Goal: Task Accomplishment & Management: Manage account settings

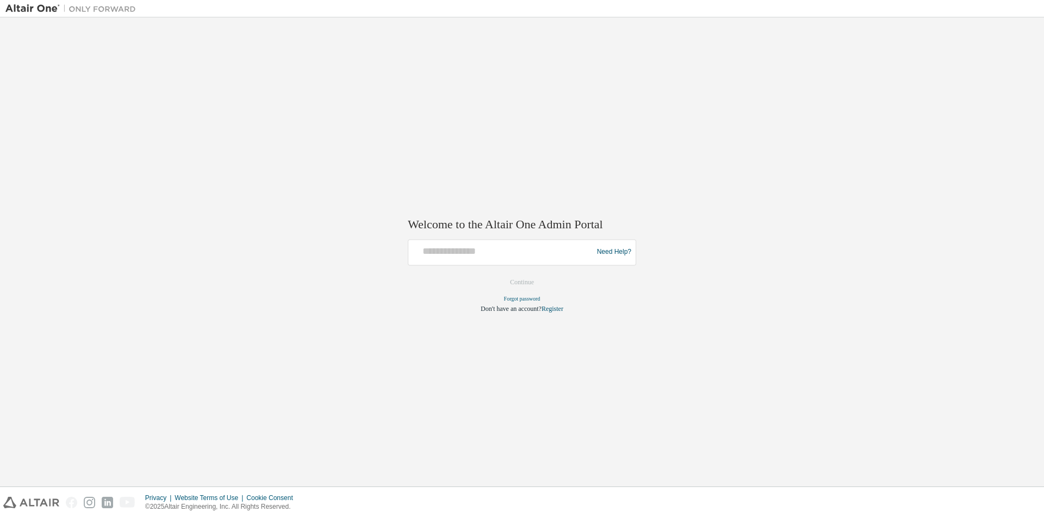
click at [686, 205] on div "Welcome to the Altair One Admin Portal Need Help? Please make sure that you pro…" at bounding box center [521, 252] width 1033 height 458
click at [28, 11] on img at bounding box center [73, 8] width 136 height 11
click at [514, 252] on input "text" at bounding box center [502, 250] width 179 height 16
type input "**********"
click at [521, 280] on button "Continue" at bounding box center [522, 282] width 47 height 16
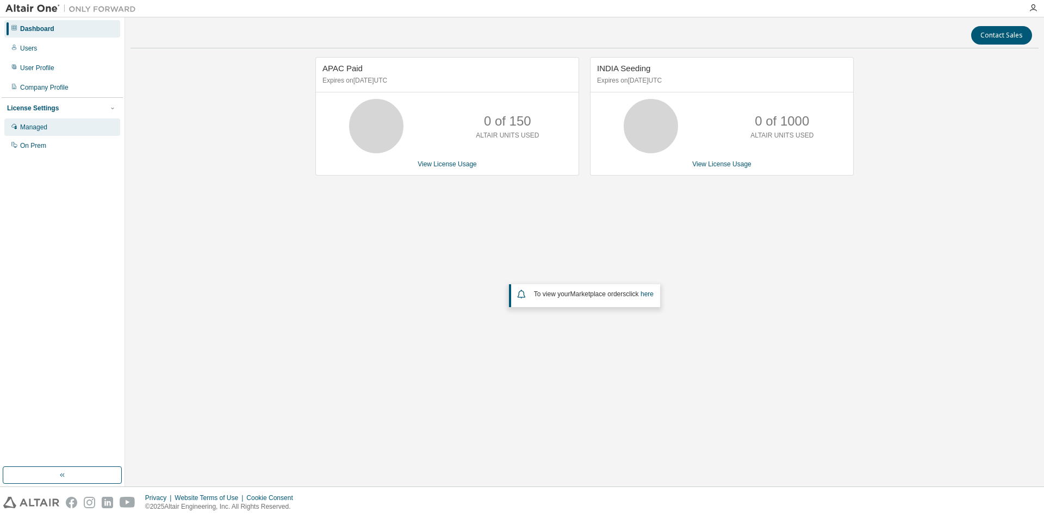
click at [34, 132] on div "Managed" at bounding box center [33, 127] width 27 height 9
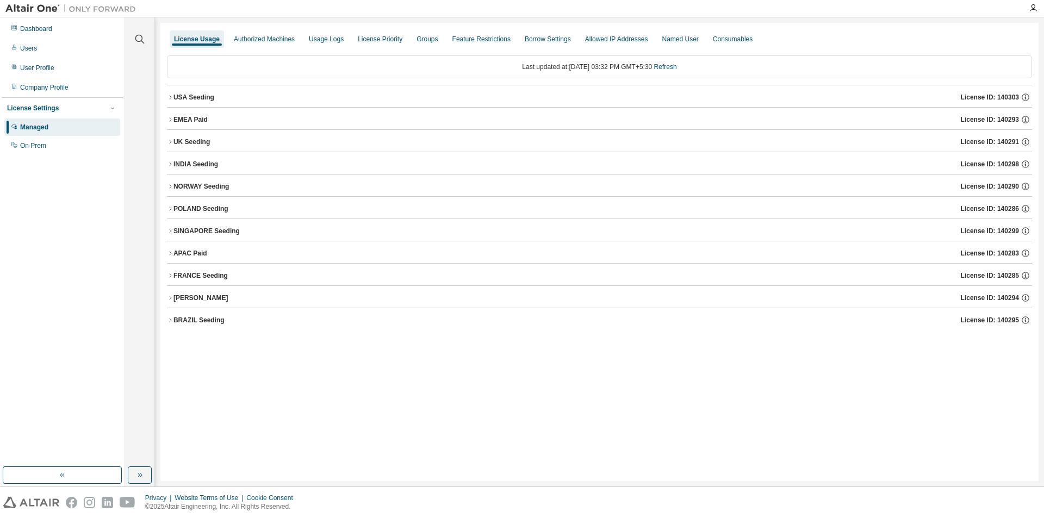
click at [171, 164] on icon "button" at bounding box center [170, 164] width 7 height 7
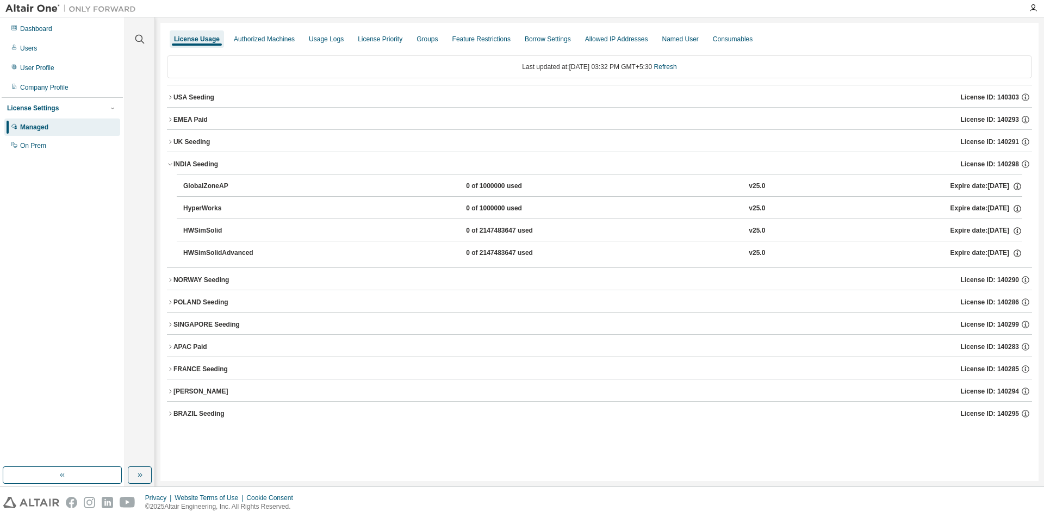
click at [209, 209] on div "HyperWorks" at bounding box center [232, 209] width 98 height 10
click at [170, 166] on icon "button" at bounding box center [170, 164] width 7 height 7
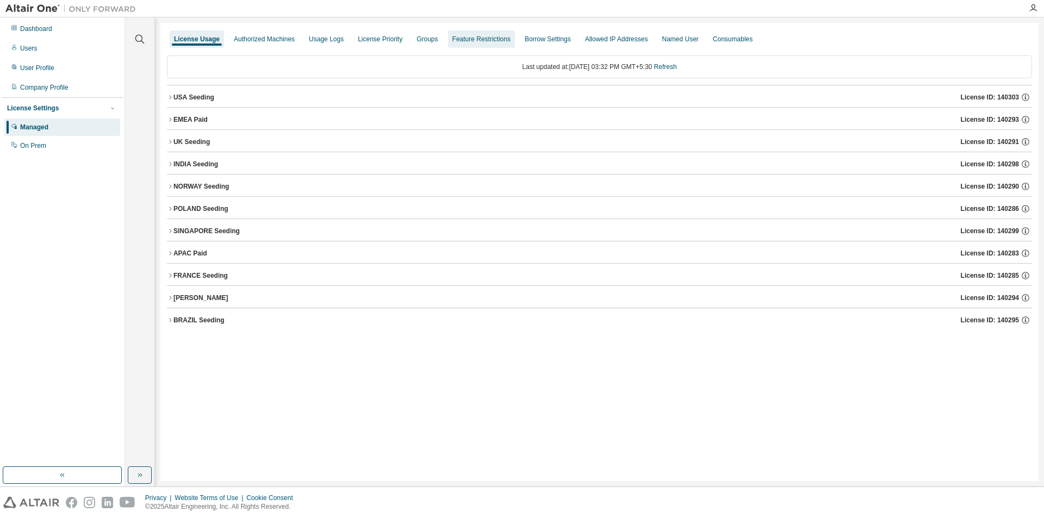
click at [474, 44] on div "Feature Restrictions" at bounding box center [481, 38] width 67 height 17
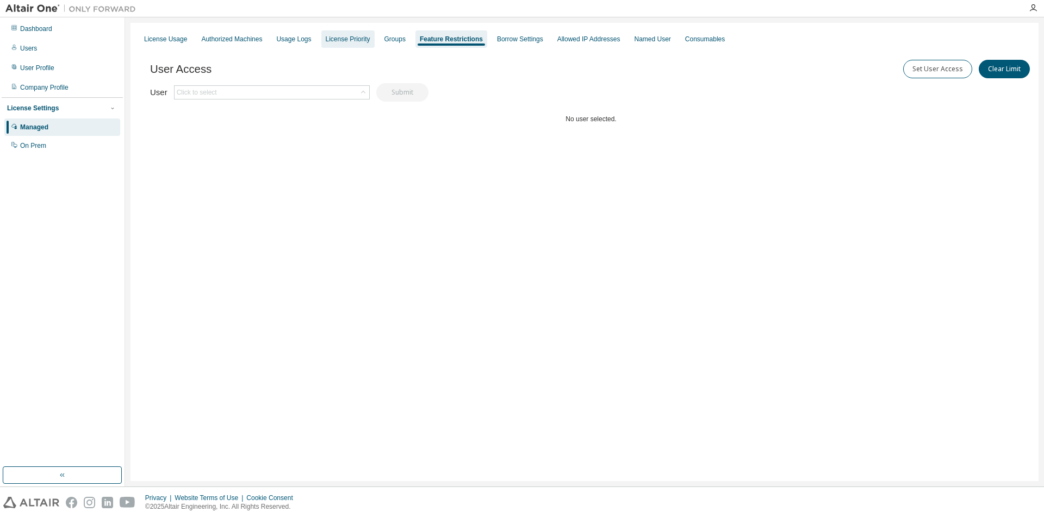
click at [350, 42] on div "License Priority" at bounding box center [348, 39] width 45 height 9
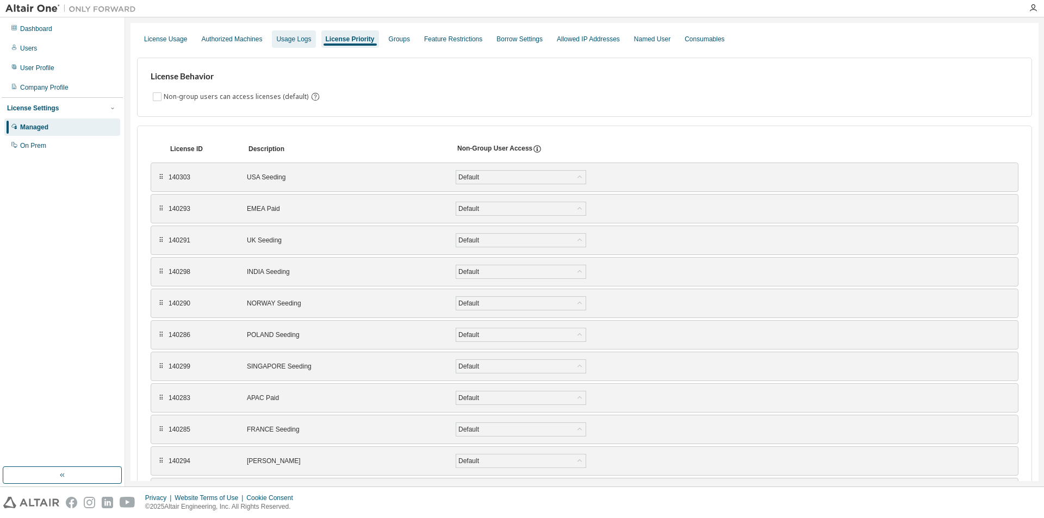
click at [281, 43] on div "Usage Logs" at bounding box center [293, 38] width 43 height 17
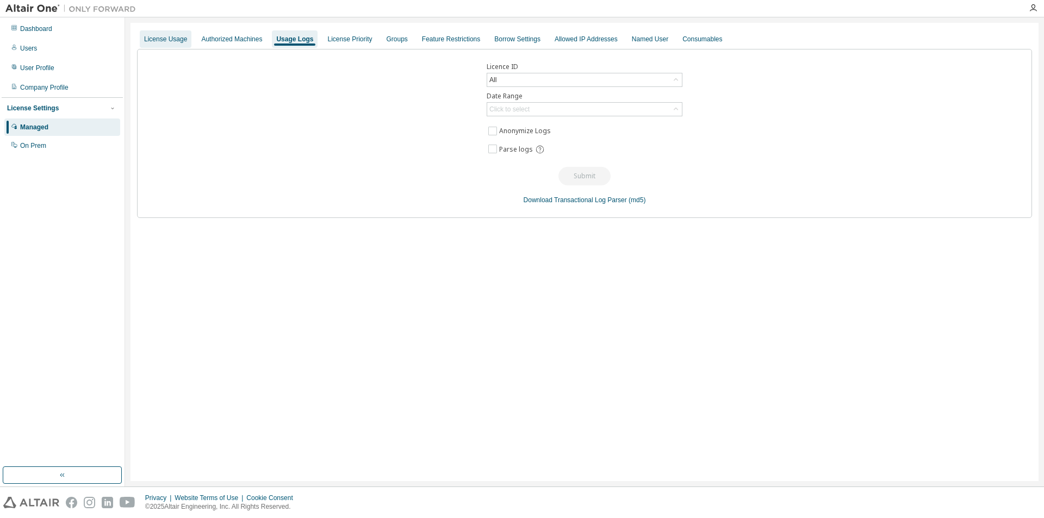
click at [166, 43] on div "License Usage" at bounding box center [165, 39] width 43 height 9
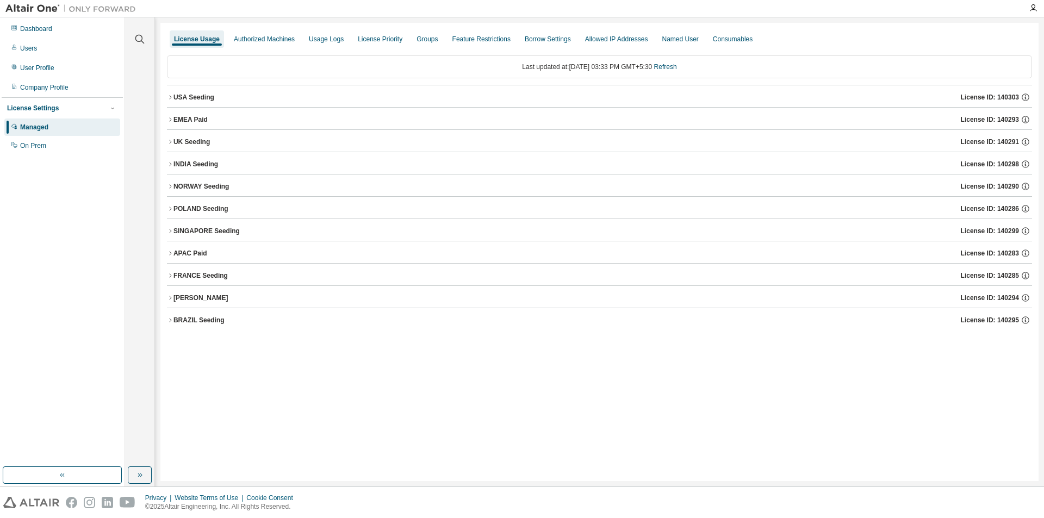
click at [171, 164] on icon "button" at bounding box center [170, 164] width 2 height 4
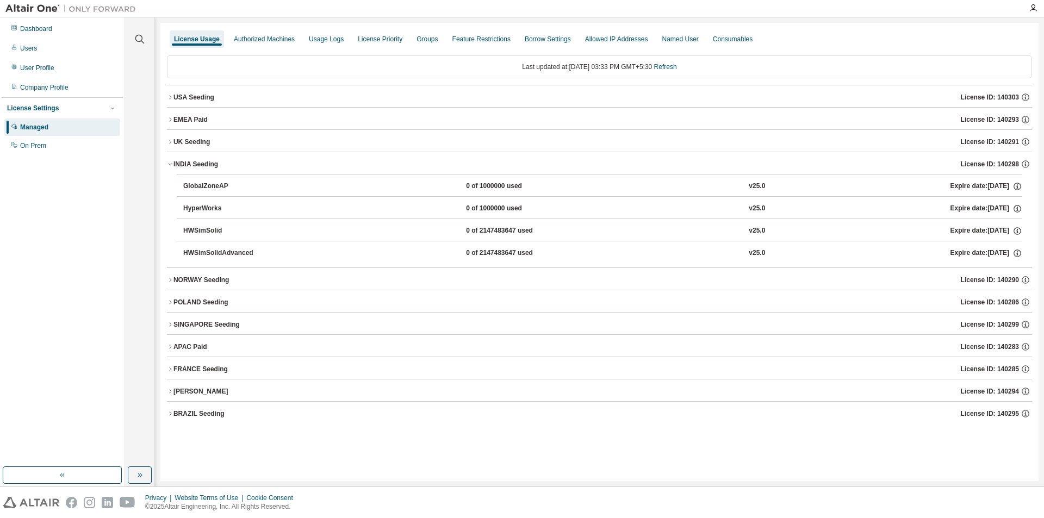
click at [171, 164] on icon "button" at bounding box center [170, 165] width 4 height 2
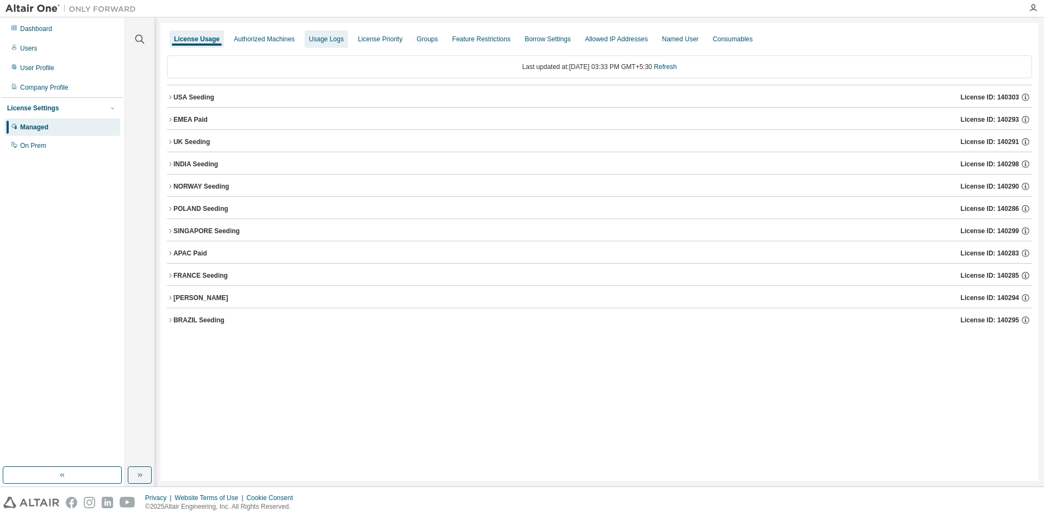
click at [319, 43] on div "Usage Logs" at bounding box center [325, 38] width 43 height 17
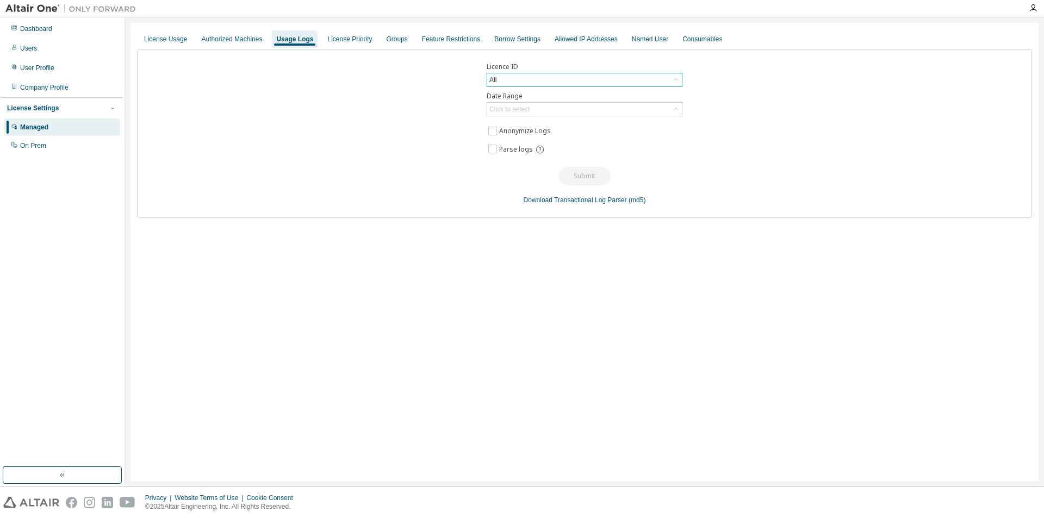
click at [600, 85] on div "All" at bounding box center [584, 79] width 195 height 13
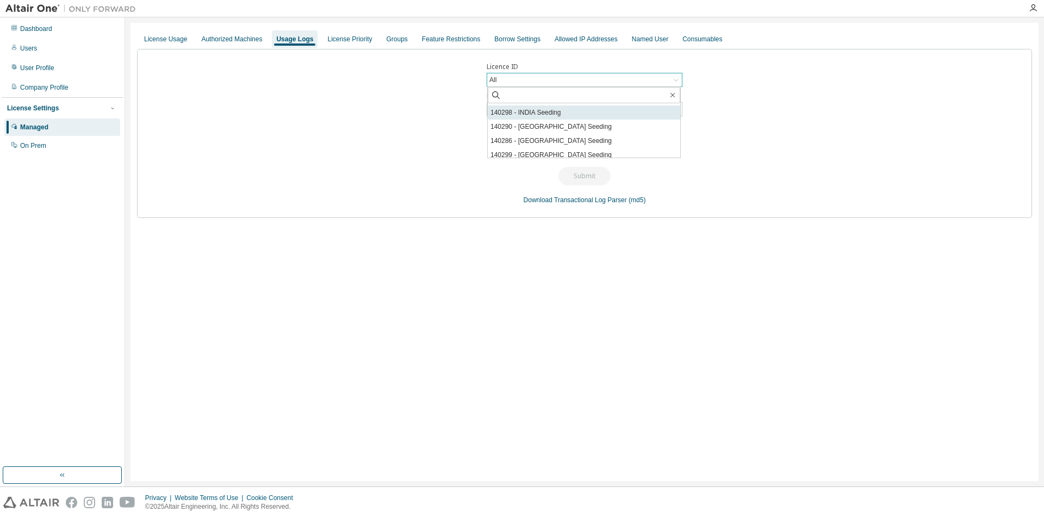
click at [543, 112] on li "140298 - INDIA Seeding" at bounding box center [584, 112] width 192 height 14
click at [533, 110] on div "Click to select" at bounding box center [584, 109] width 195 height 13
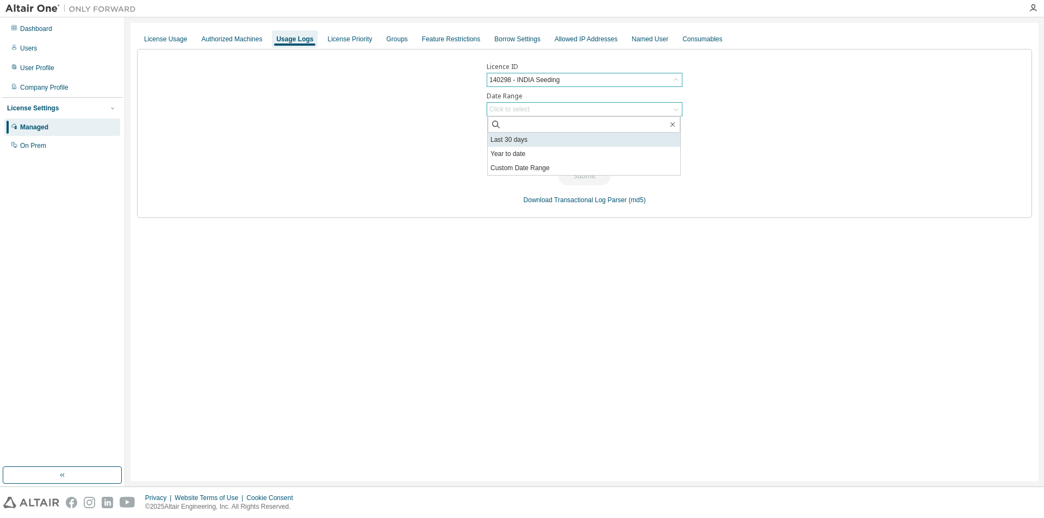
click at [498, 140] on li "Last 30 days" at bounding box center [584, 140] width 192 height 14
click at [585, 177] on button "Submit" at bounding box center [584, 176] width 52 height 18
